Goal: Check status

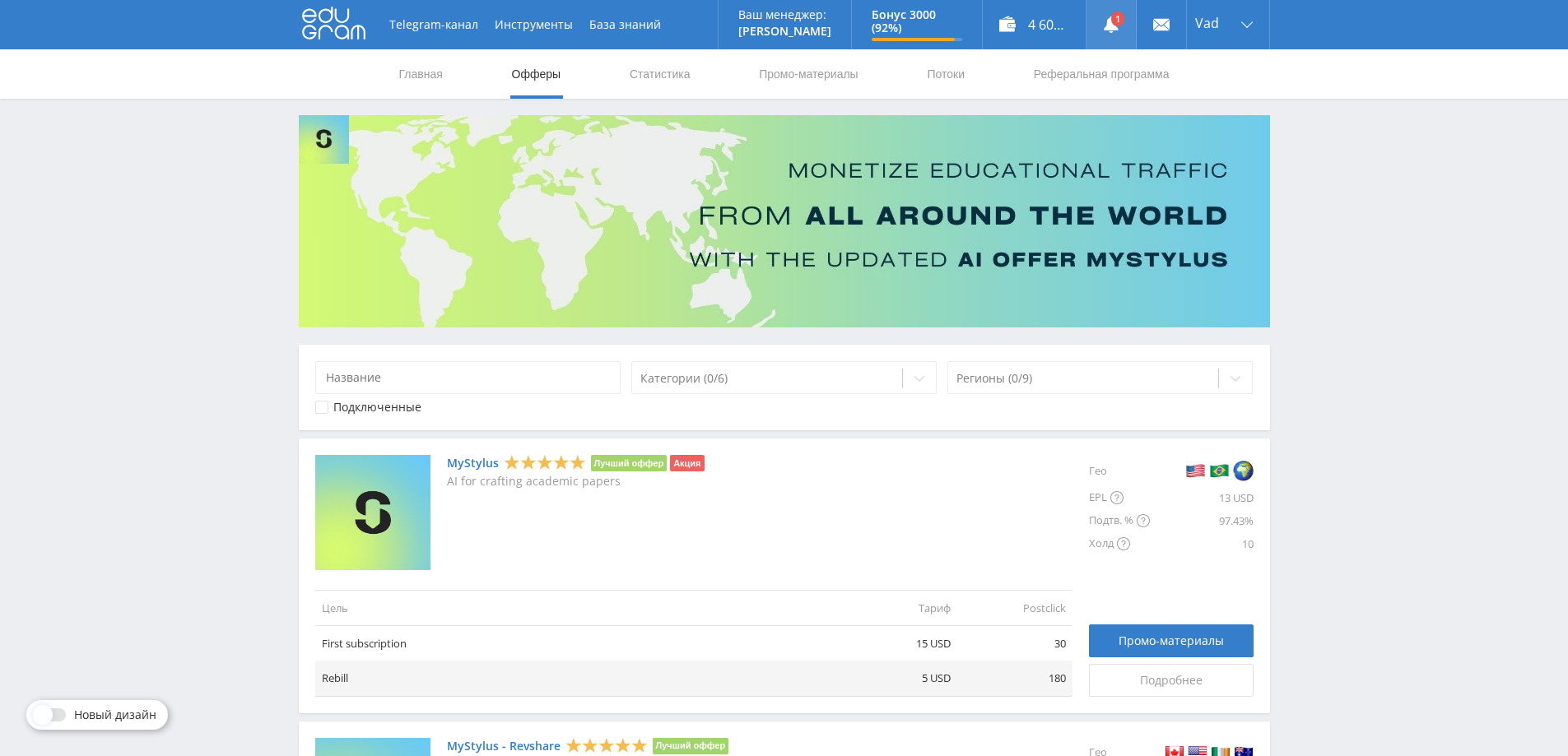
click at [1114, 18] on link at bounding box center [1111, 25] width 49 height 49
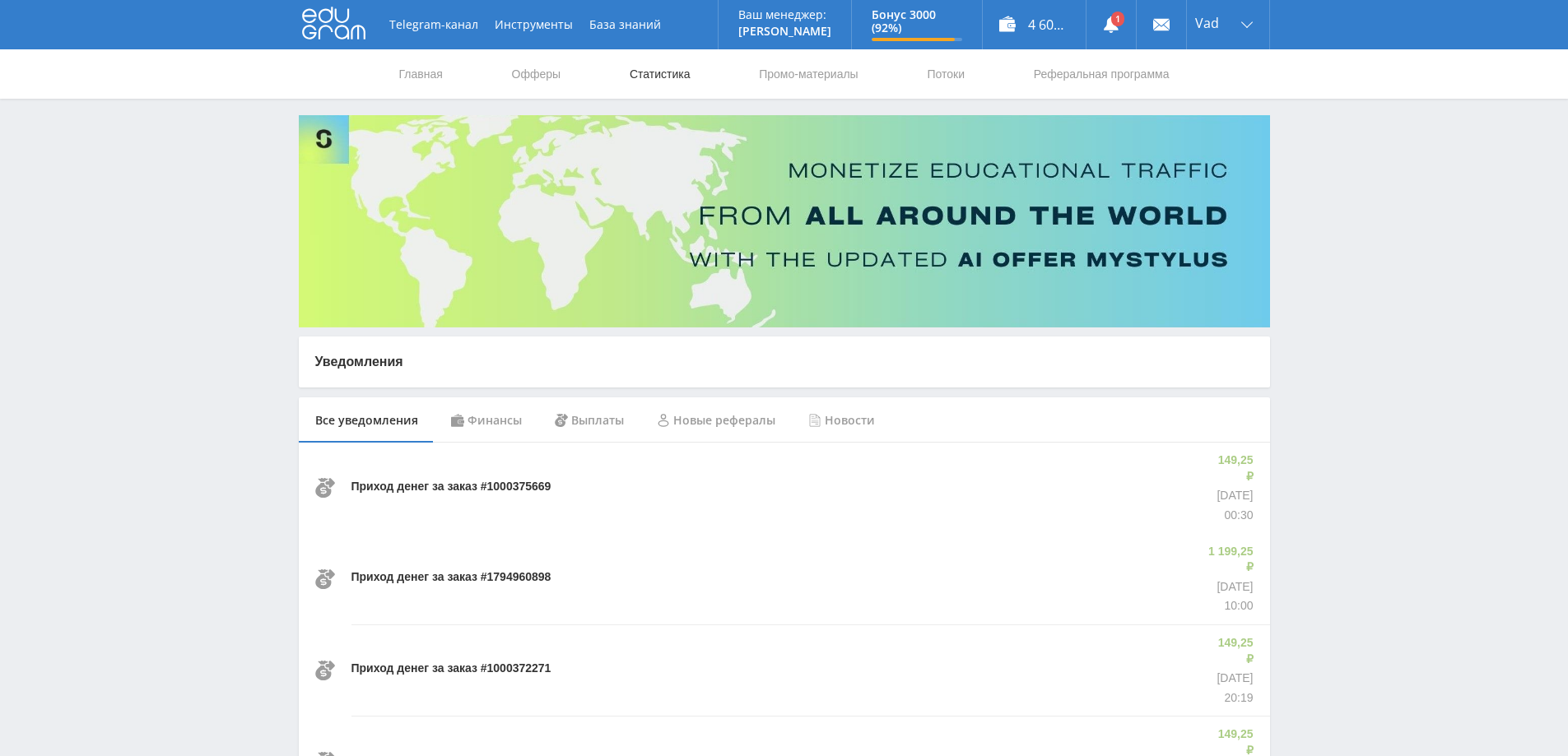
click at [639, 66] on link "Статистика" at bounding box center [660, 74] width 64 height 49
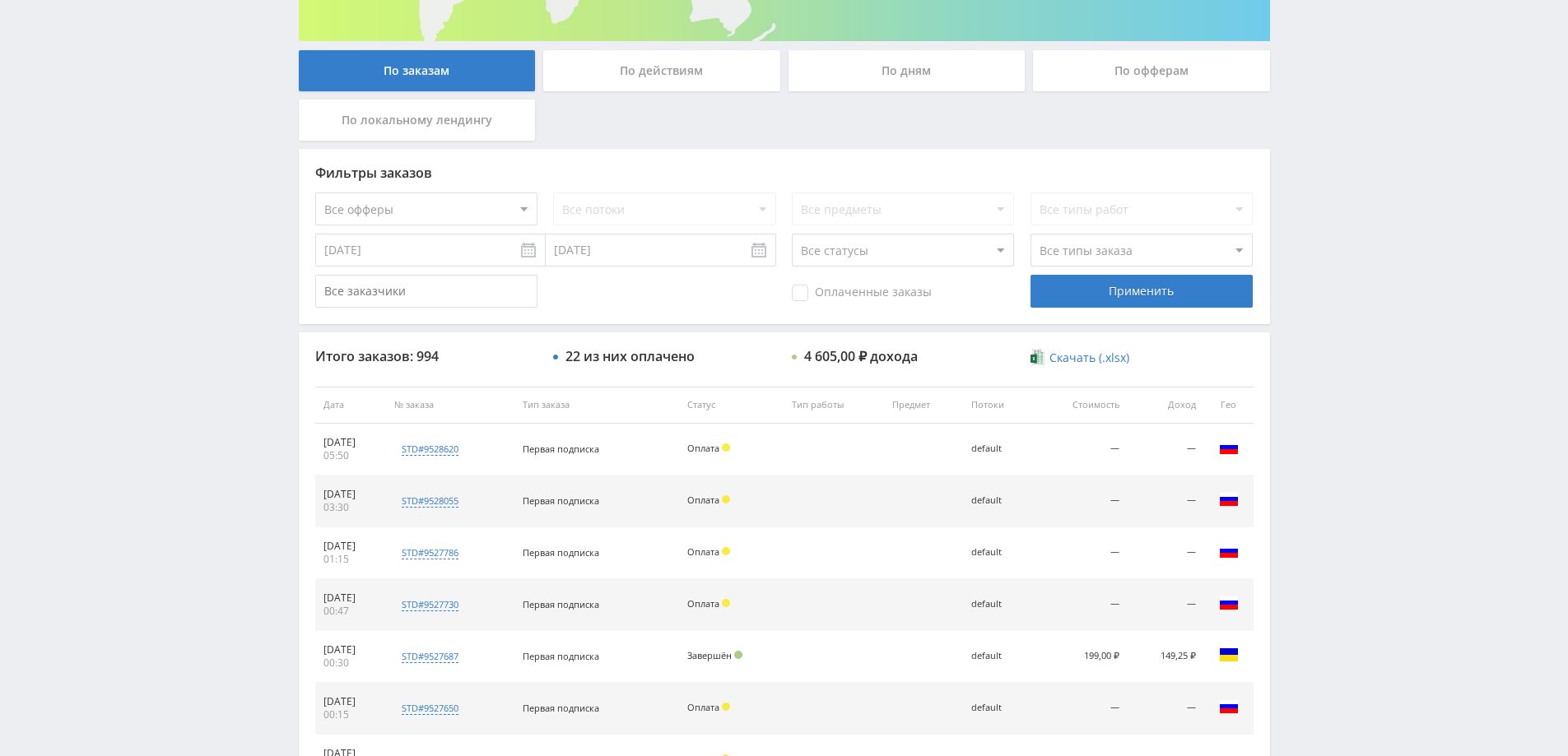
scroll to position [329, 0]
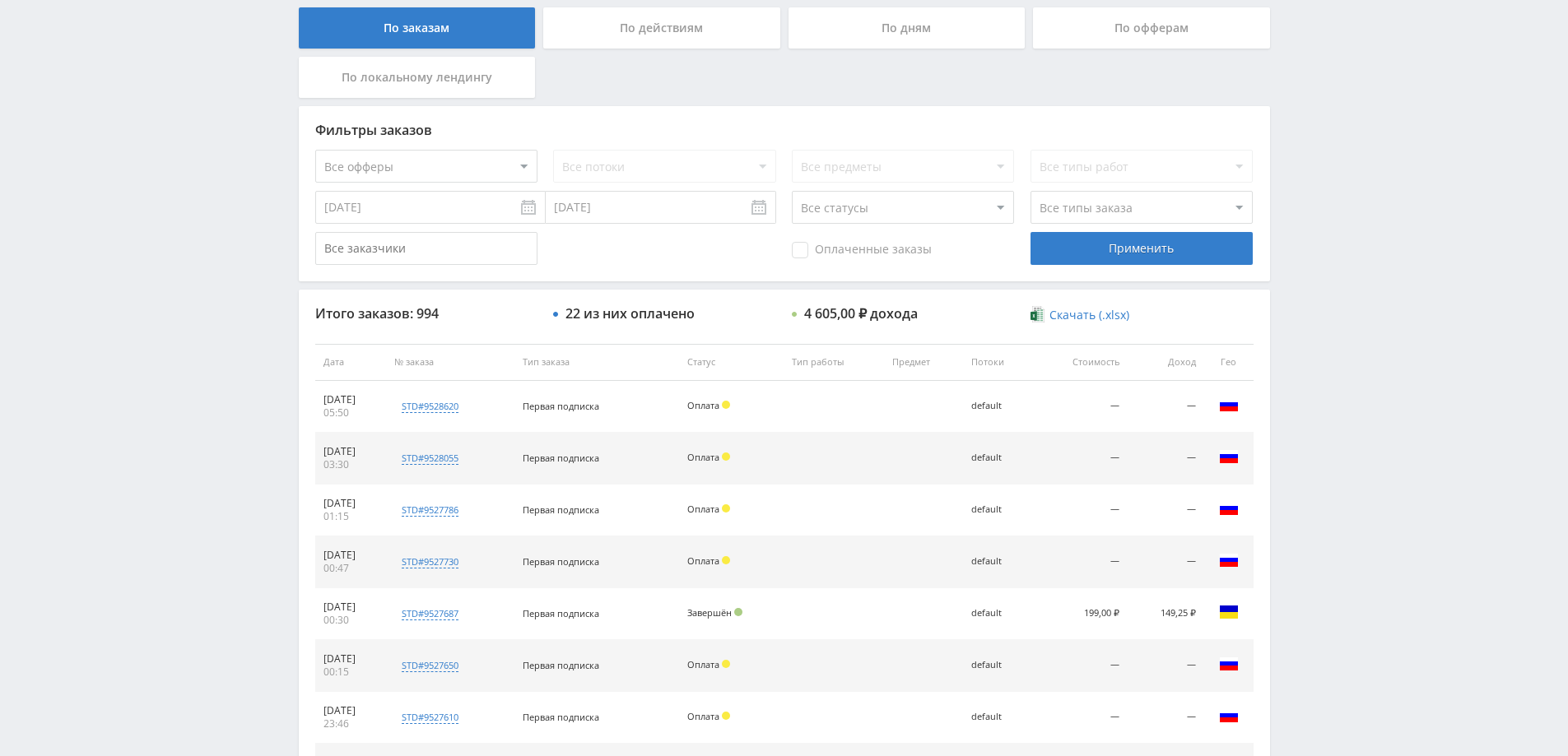
click at [904, 27] on div "По дням" at bounding box center [907, 28] width 237 height 41
click at [0, 0] on input "По дням" at bounding box center [0, 0] width 0 height 0
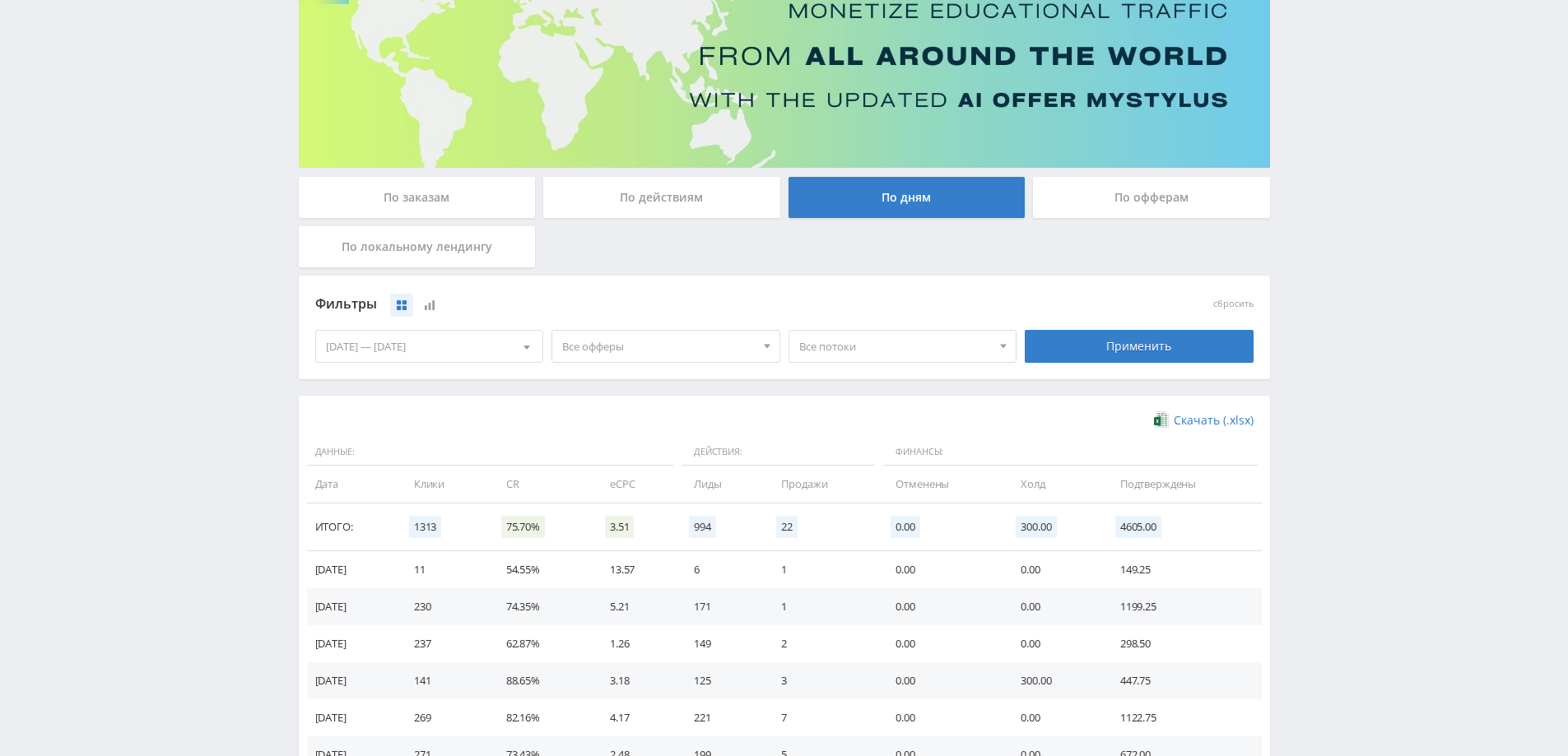
scroll to position [321, 0]
